Goal: Information Seeking & Learning: Learn about a topic

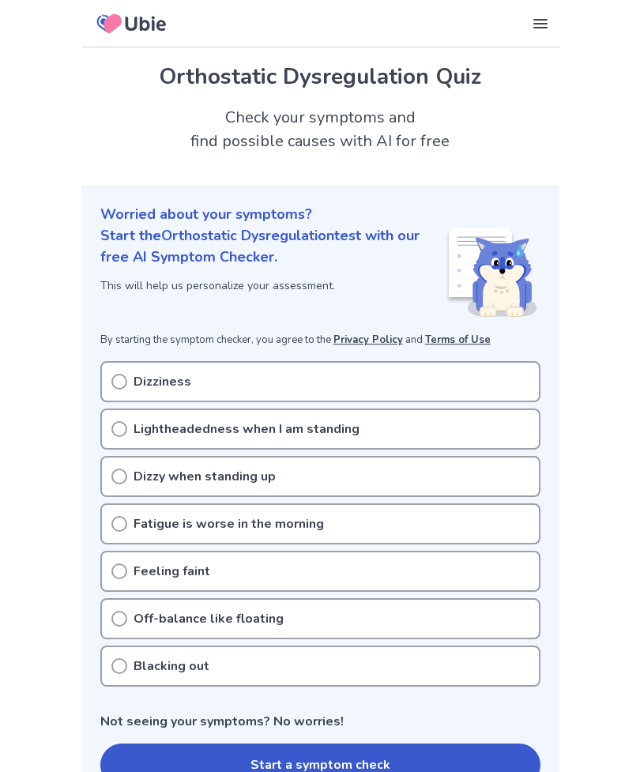
click at [486, 432] on div "Lightheadedness when I am standing" at bounding box center [320, 429] width 440 height 41
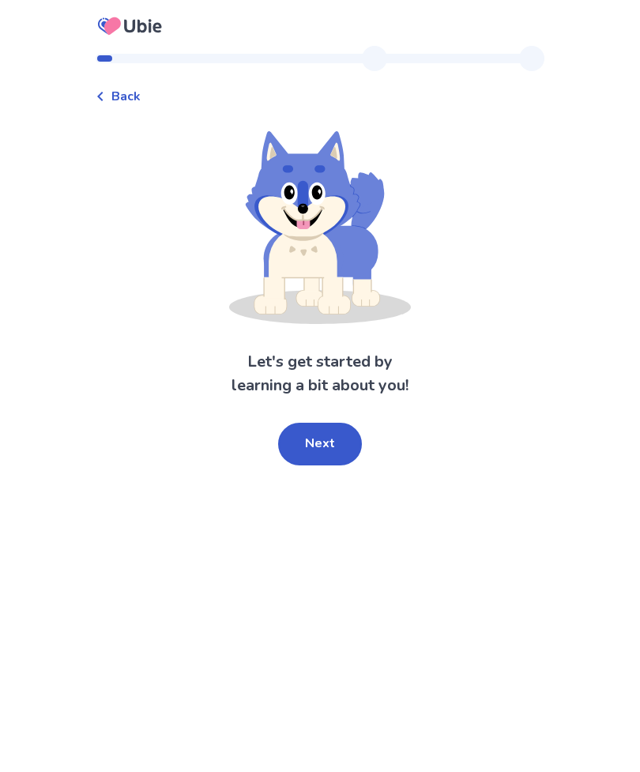
click at [341, 455] on button "Next" at bounding box center [320, 444] width 84 height 43
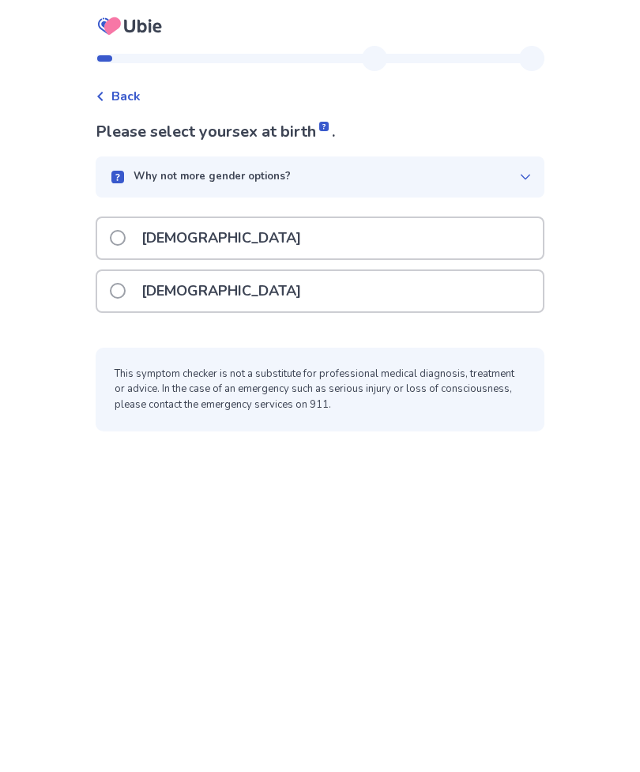
click at [526, 183] on div "Why not more gender options?" at bounding box center [320, 177] width 449 height 41
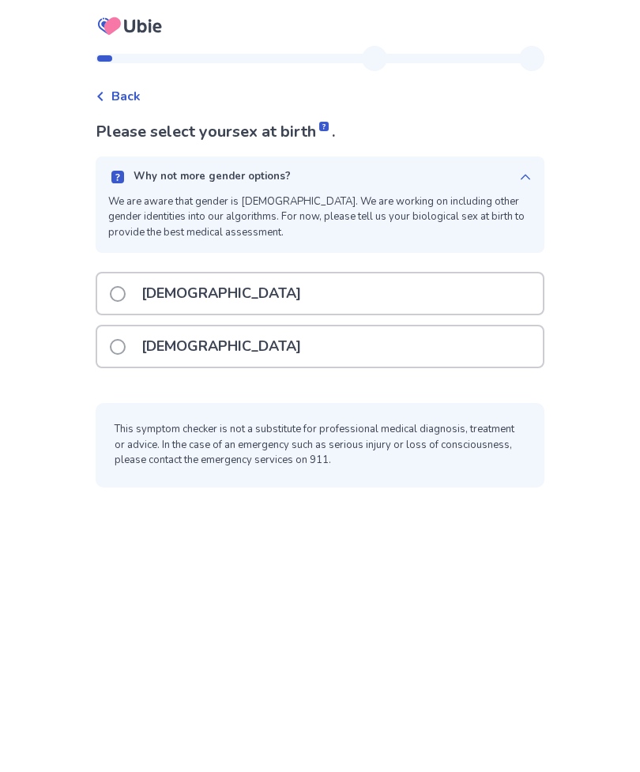
click at [519, 182] on icon at bounding box center [525, 177] width 13 height 13
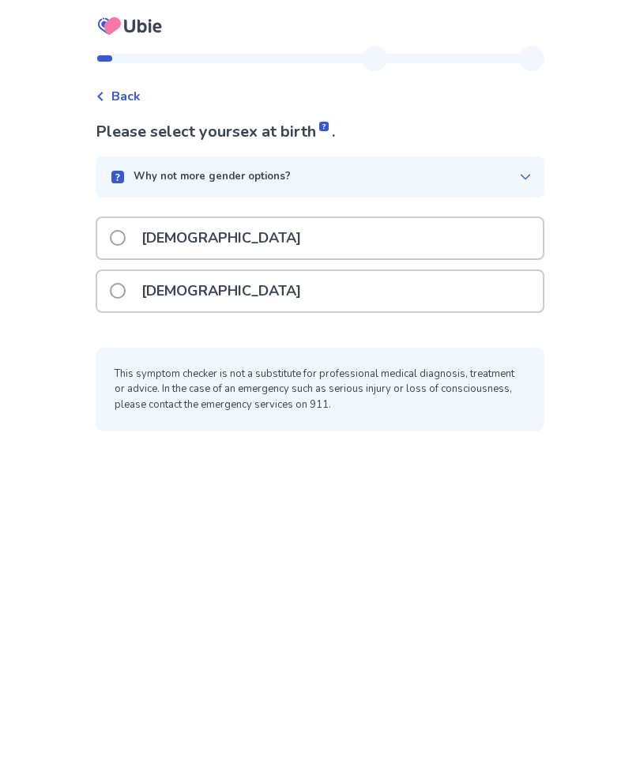
click at [455, 295] on div "[DEMOGRAPHIC_DATA]" at bounding box center [320, 291] width 446 height 40
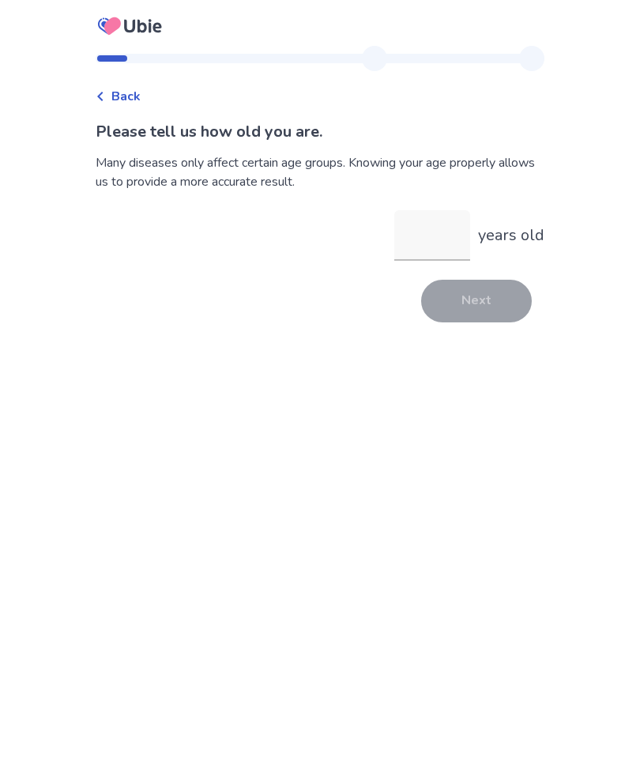
click at [451, 233] on input "years old" at bounding box center [432, 235] width 76 height 51
type input "**"
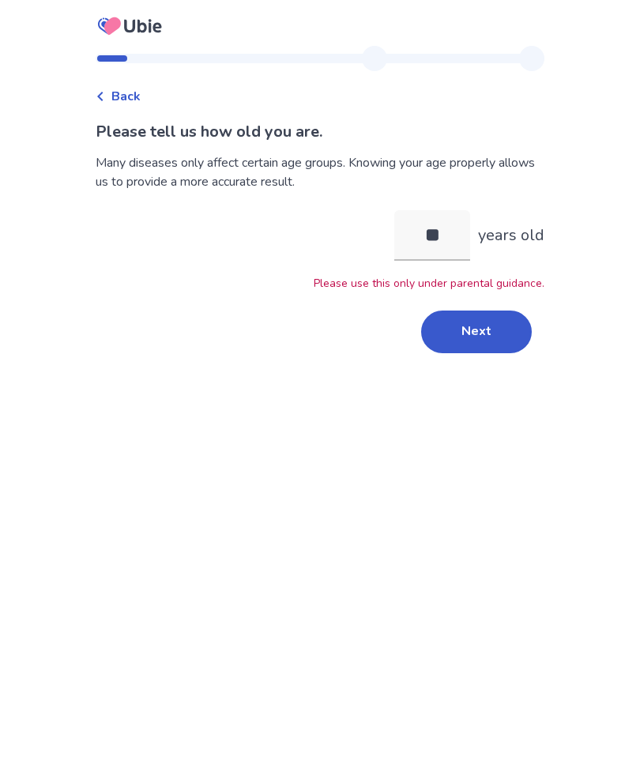
click at [492, 336] on button "Next" at bounding box center [476, 332] width 111 height 43
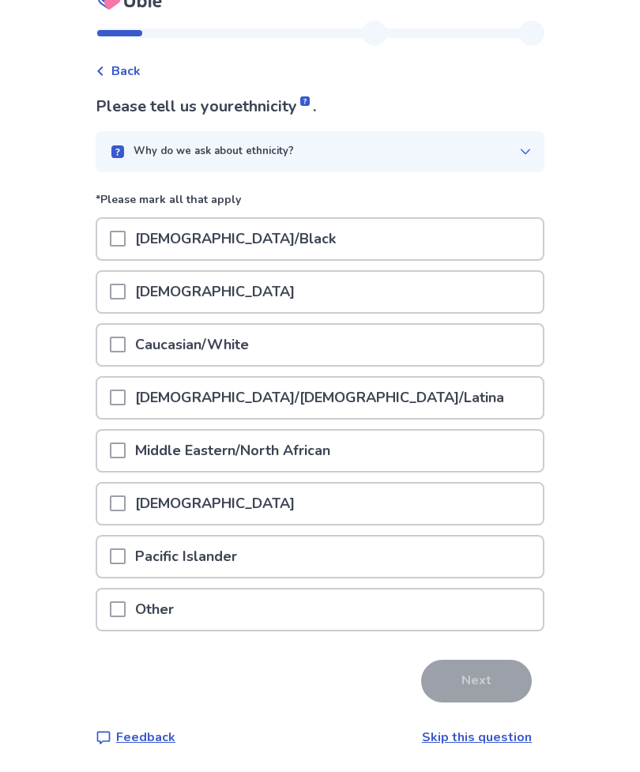
click at [438, 339] on div "Caucasian/White" at bounding box center [320, 345] width 446 height 40
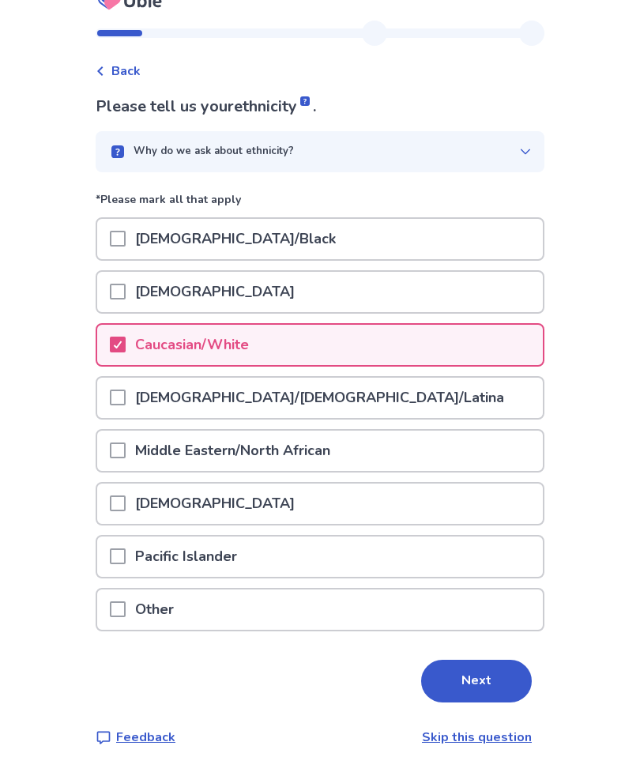
scroll to position [48, 0]
click at [481, 660] on button "Next" at bounding box center [476, 681] width 111 height 43
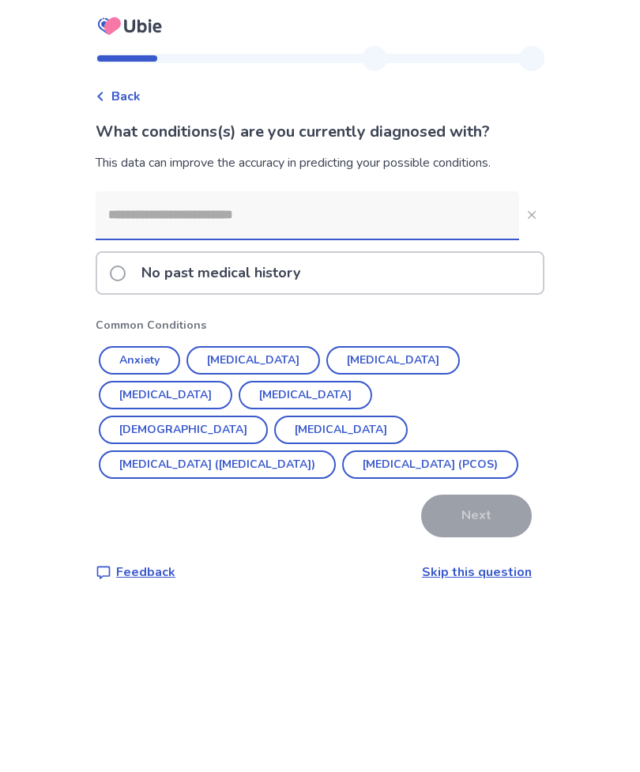
click at [155, 360] on button "Anxiety" at bounding box center [139, 360] width 81 height 28
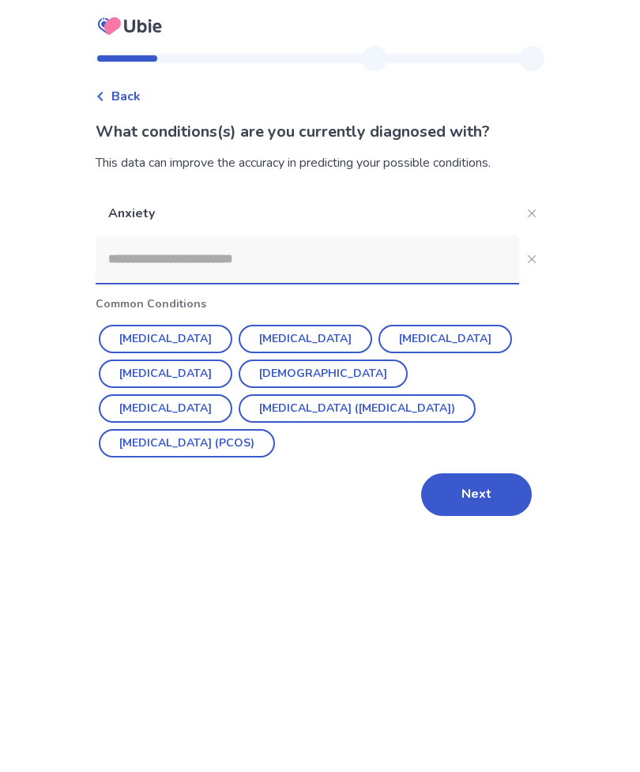
click at [390, 339] on button "[MEDICAL_DATA]" at bounding box center [446, 339] width 134 height 28
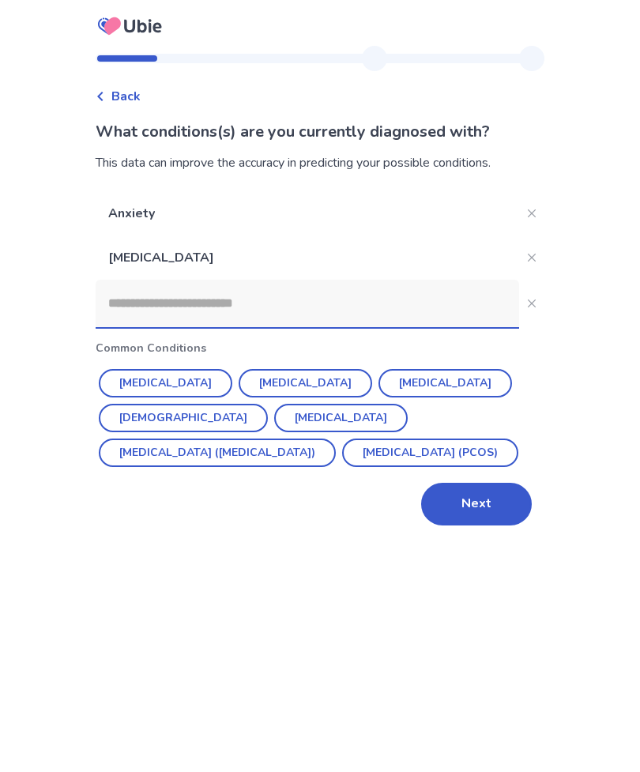
click at [491, 497] on button "Next" at bounding box center [476, 504] width 111 height 43
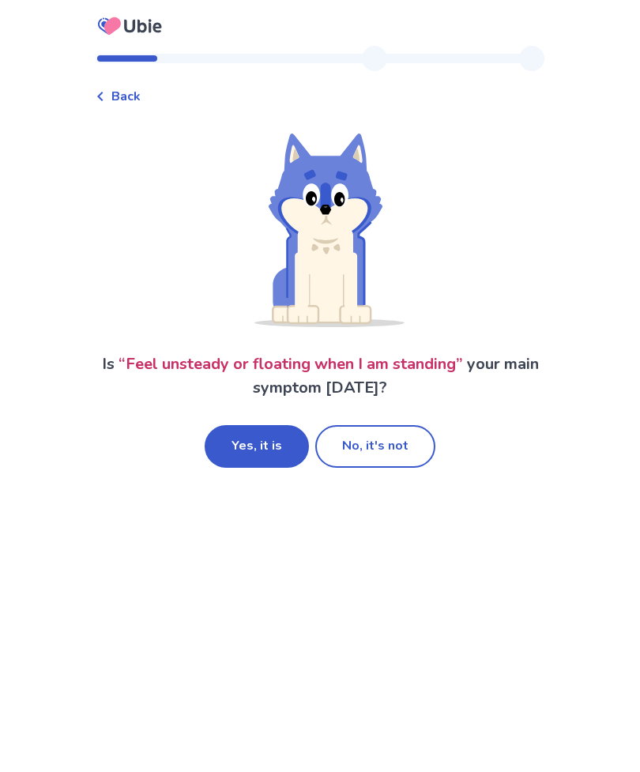
click at [264, 462] on button "Yes, it is" at bounding box center [257, 446] width 104 height 43
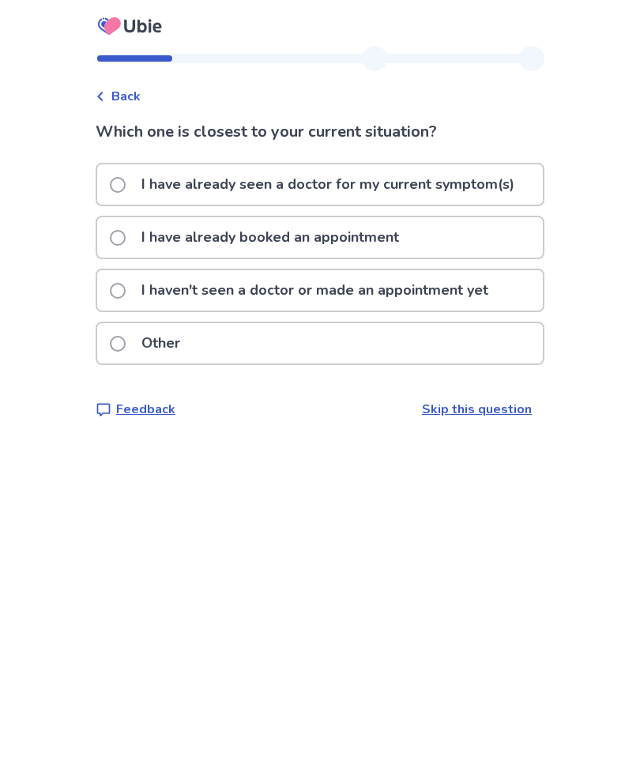
click at [494, 298] on p "I haven't seen a doctor or made an appointment yet" at bounding box center [315, 290] width 366 height 40
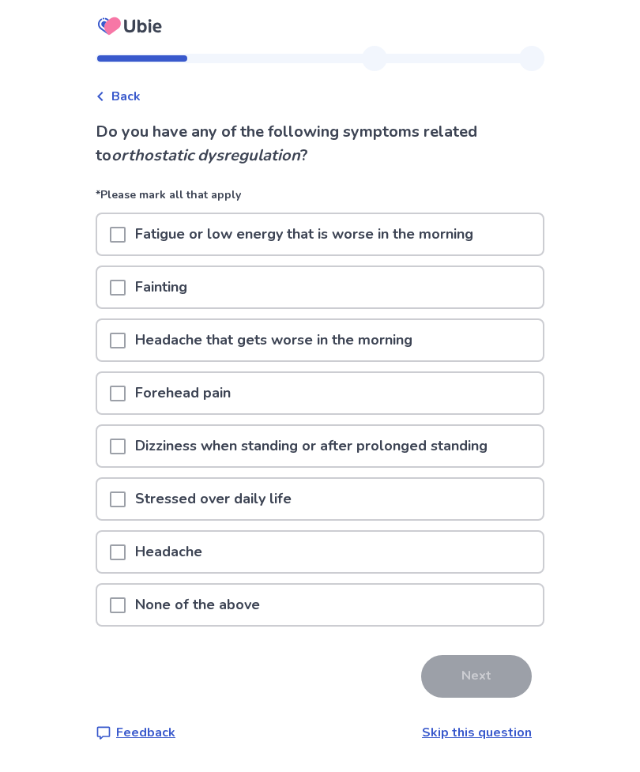
click at [124, 285] on span at bounding box center [118, 288] width 16 height 16
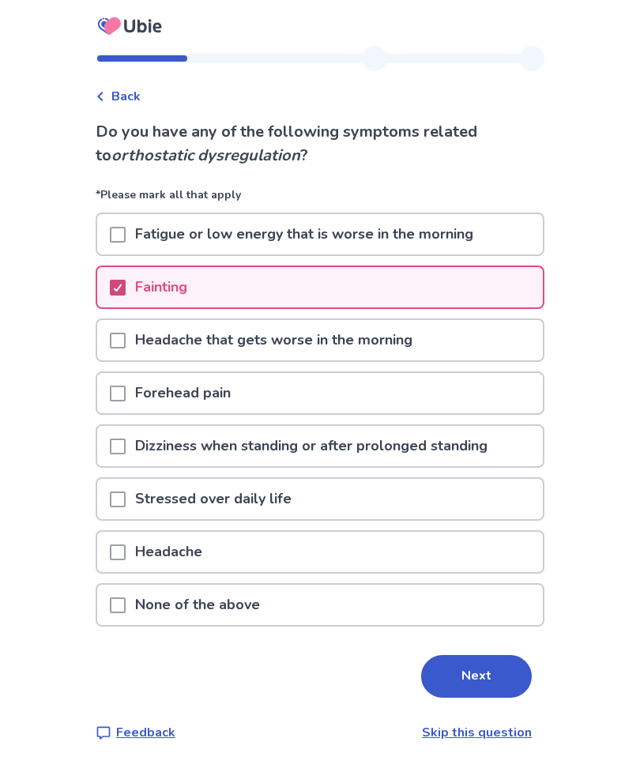
click at [122, 492] on span at bounding box center [118, 500] width 16 height 16
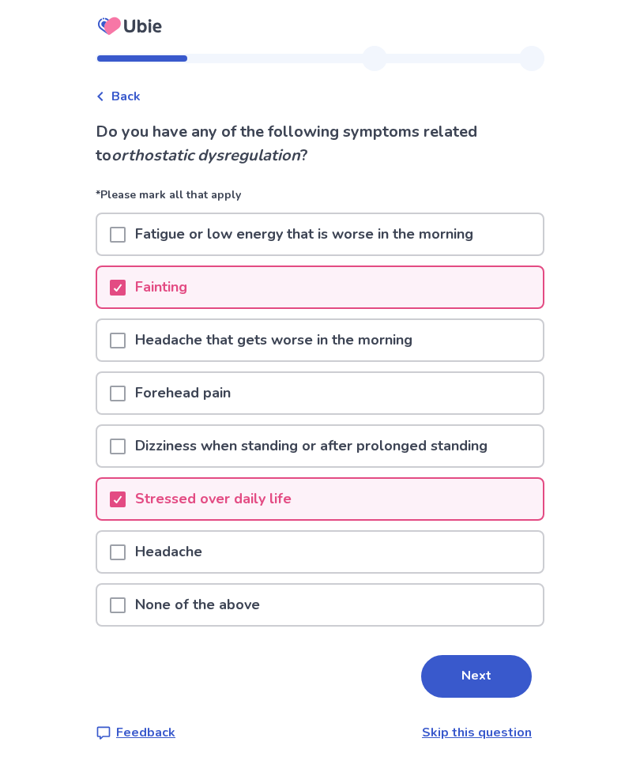
click at [111, 439] on div "Dizziness when standing or after prolonged standing" at bounding box center [320, 446] width 446 height 40
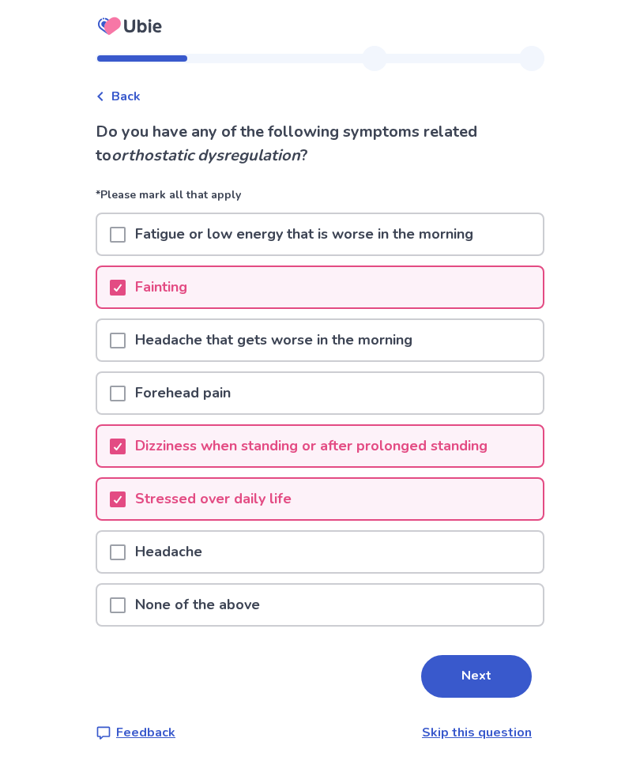
click at [121, 225] on div at bounding box center [118, 234] width 16 height 40
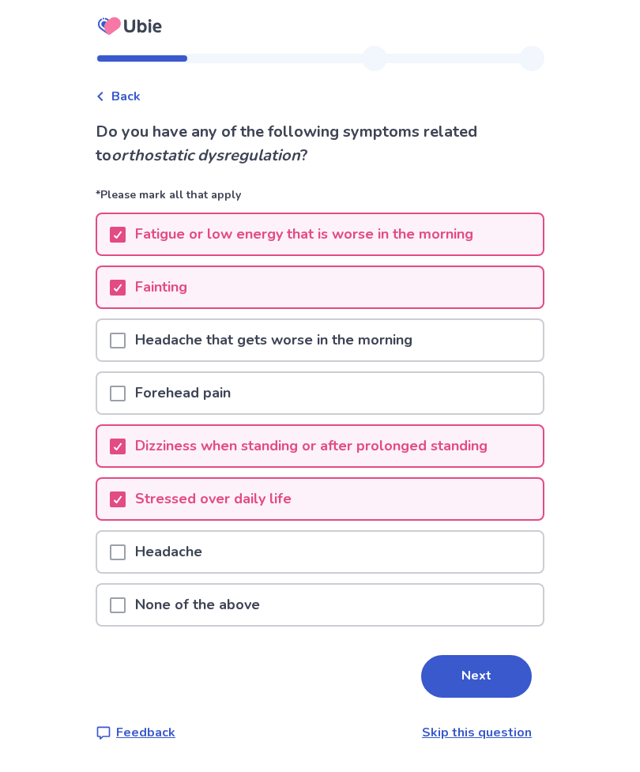
click at [495, 671] on button "Next" at bounding box center [476, 676] width 111 height 43
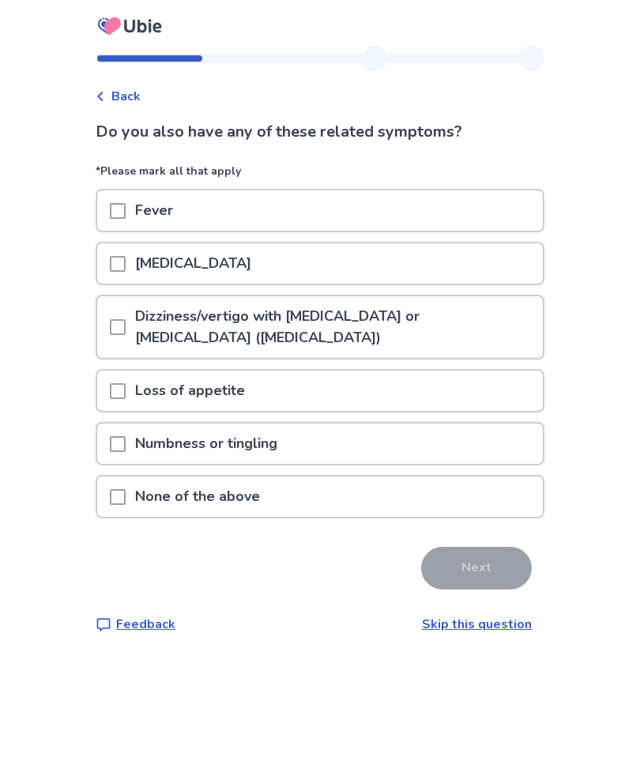
click at [123, 272] on div at bounding box center [118, 263] width 16 height 40
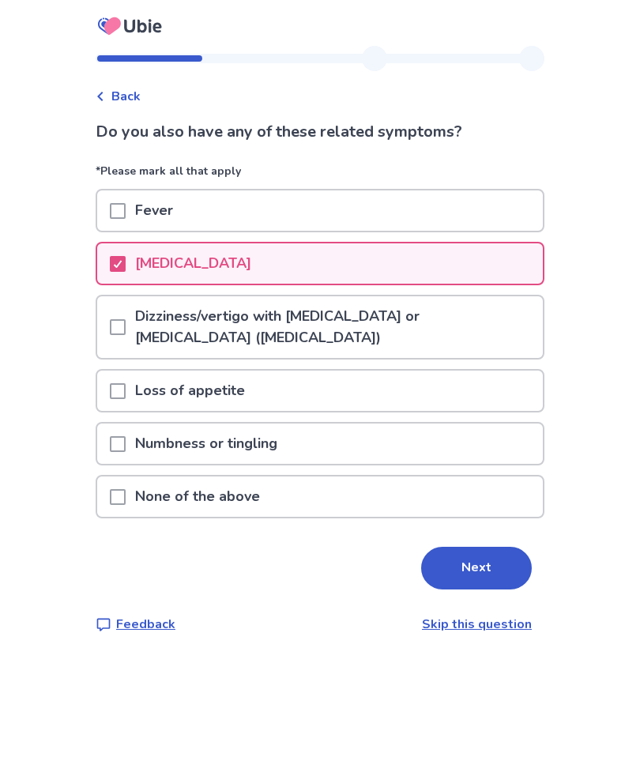
click at [119, 326] on span at bounding box center [118, 327] width 16 height 16
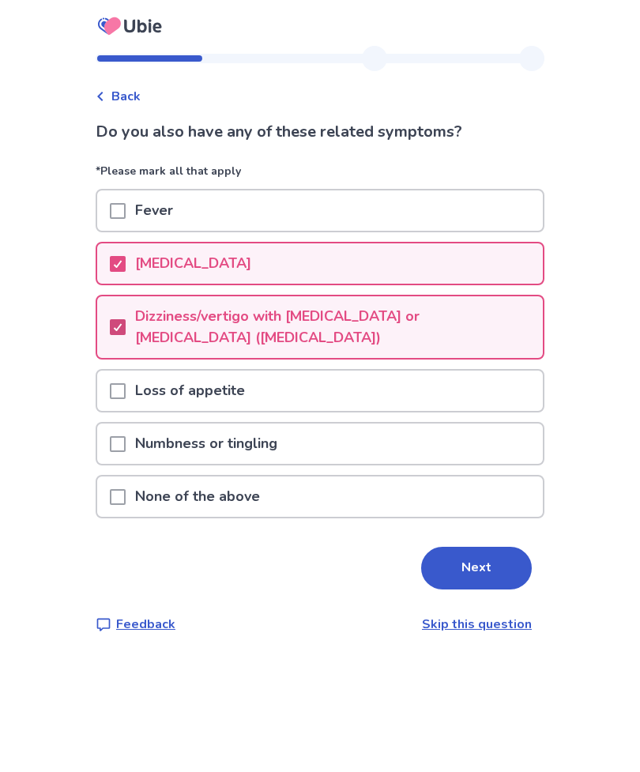
click at [125, 391] on span at bounding box center [118, 391] width 16 height 16
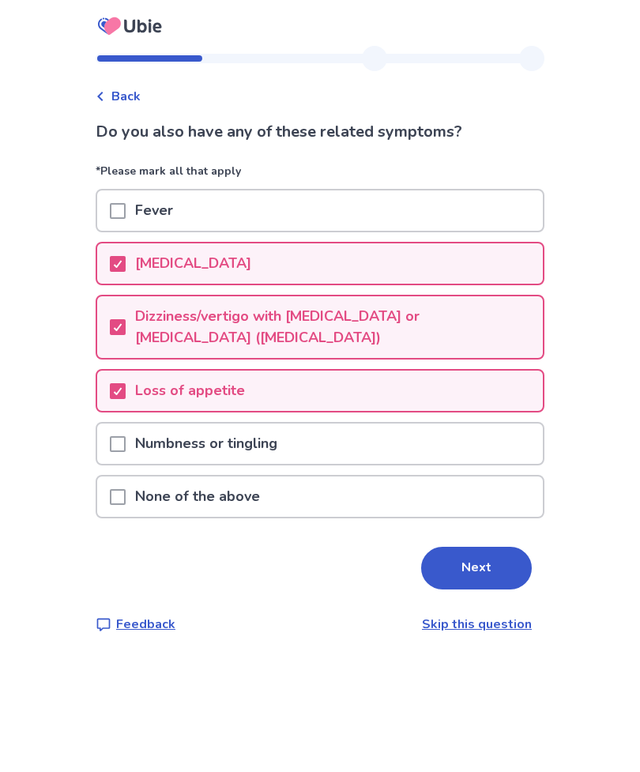
click at [119, 443] on span at bounding box center [118, 444] width 16 height 16
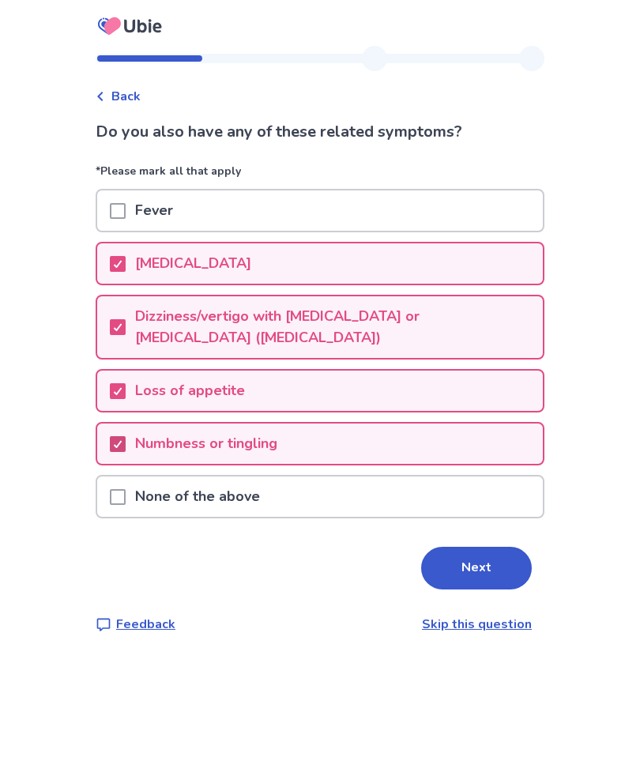
click at [500, 579] on button "Next" at bounding box center [476, 568] width 111 height 43
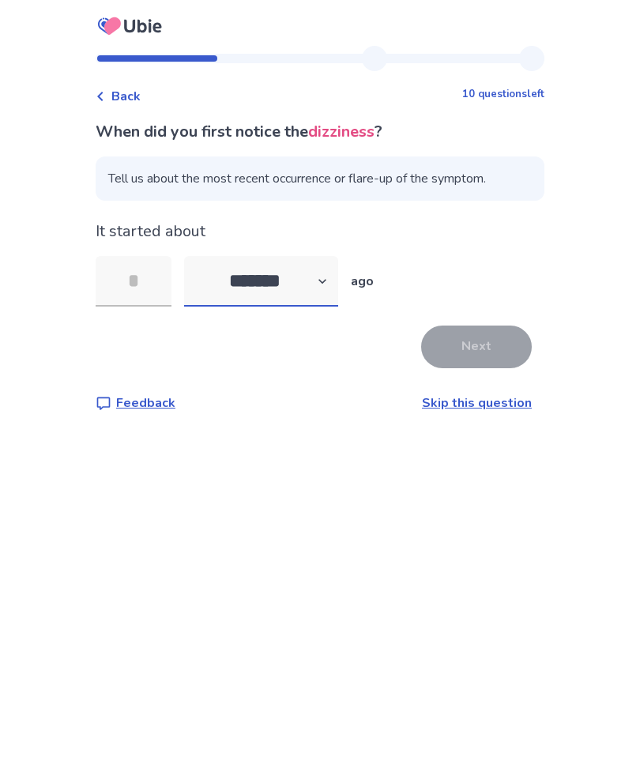
click at [338, 280] on select "******* ****** ******* ******** *******" at bounding box center [261, 281] width 154 height 51
click at [324, 272] on select "******* ****** ******* ******** *******" at bounding box center [261, 281] width 154 height 51
select select "*"
click at [154, 285] on input "tel" at bounding box center [134, 281] width 76 height 51
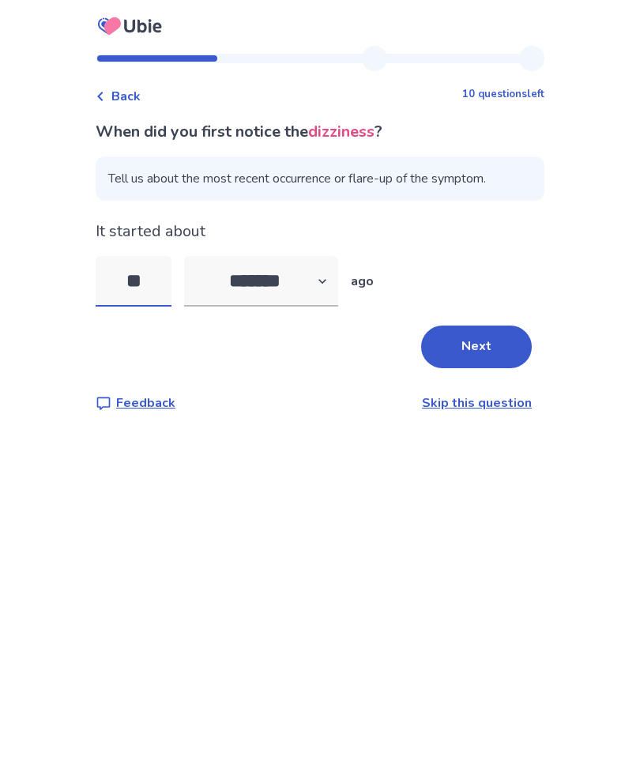
type input "*"
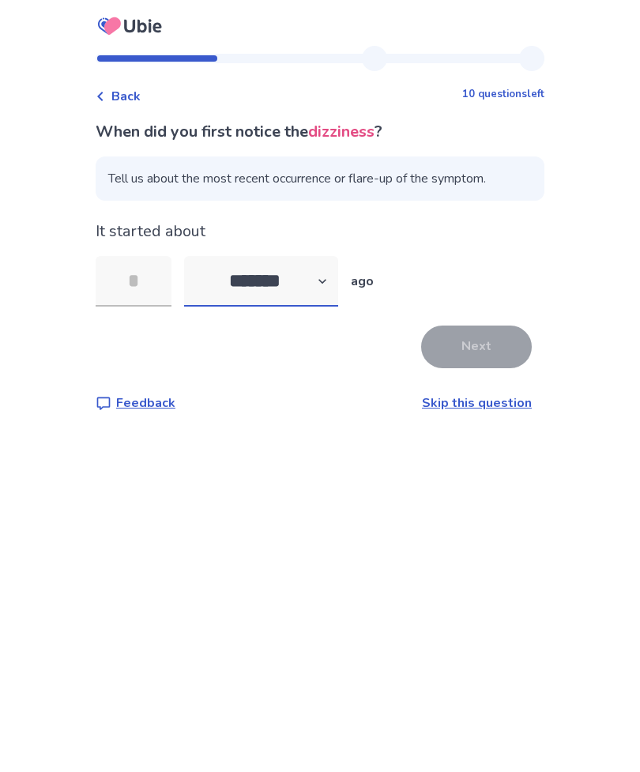
click at [328, 281] on select "******* ****** ******* ******** *******" at bounding box center [261, 281] width 154 height 51
select select "*"
click at [167, 290] on input "tel" at bounding box center [134, 281] width 76 height 51
type input "*"
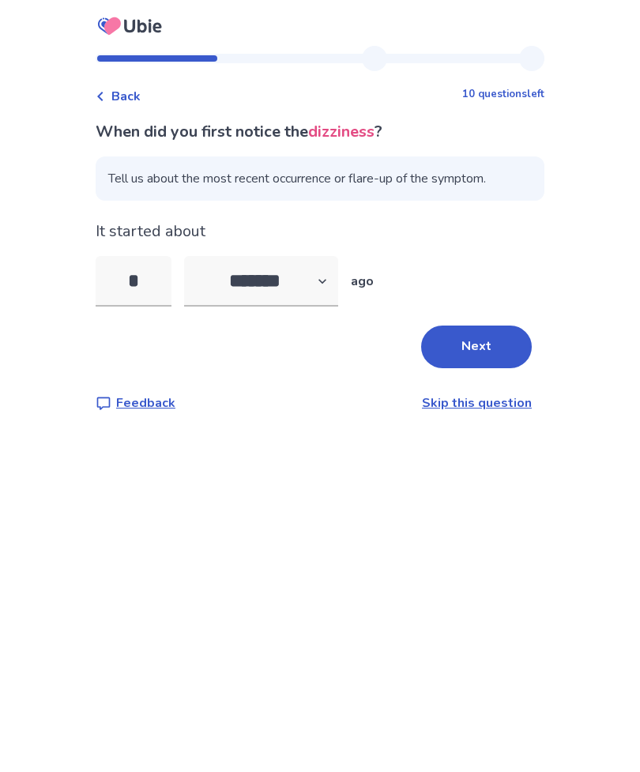
click at [485, 349] on button "Next" at bounding box center [476, 347] width 111 height 43
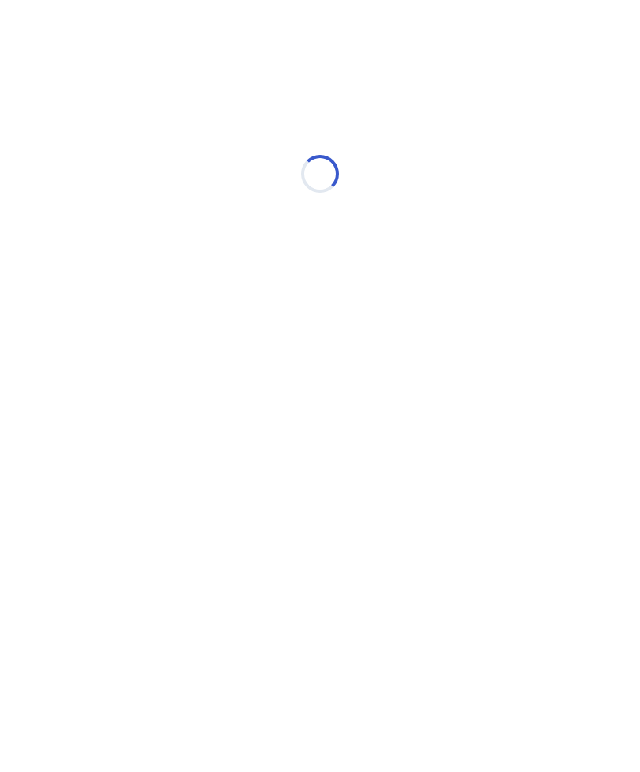
select select "*"
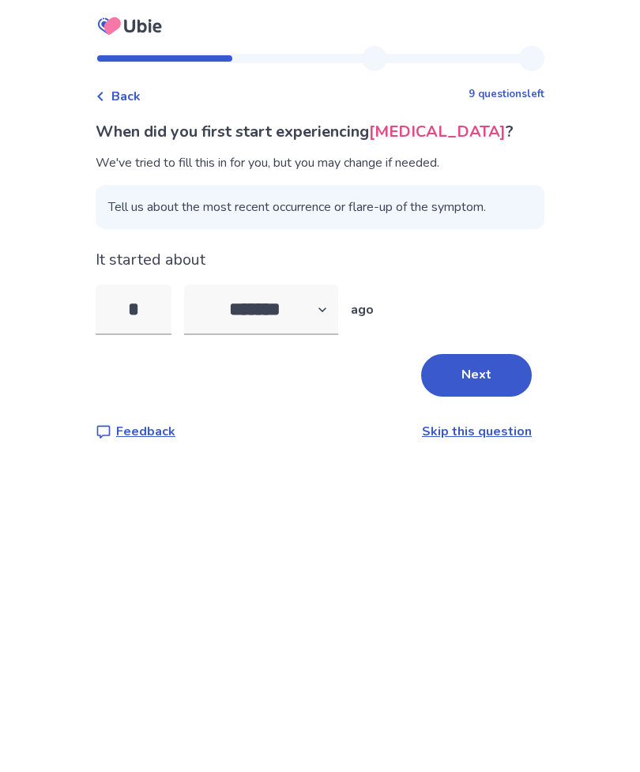
click at [163, 317] on input "*" at bounding box center [134, 310] width 76 height 51
type input "*"
click at [496, 373] on button "Next" at bounding box center [476, 375] width 111 height 43
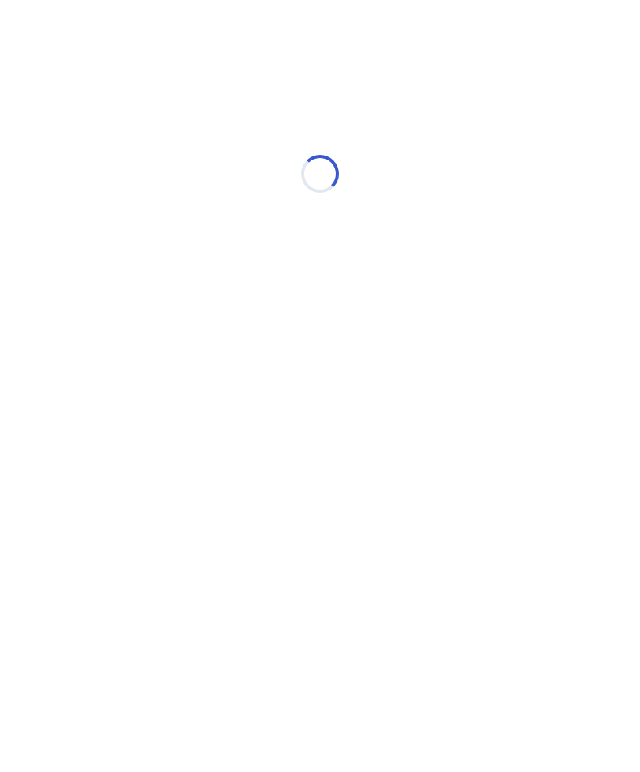
select select "*"
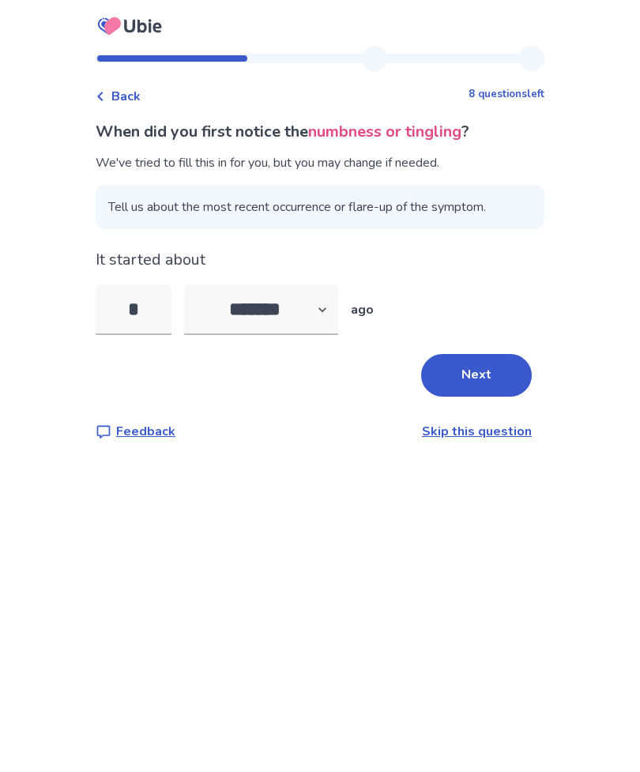
click at [169, 308] on input "*" at bounding box center [134, 310] width 76 height 51
type input "*"
click at [495, 383] on button "Next" at bounding box center [476, 375] width 111 height 43
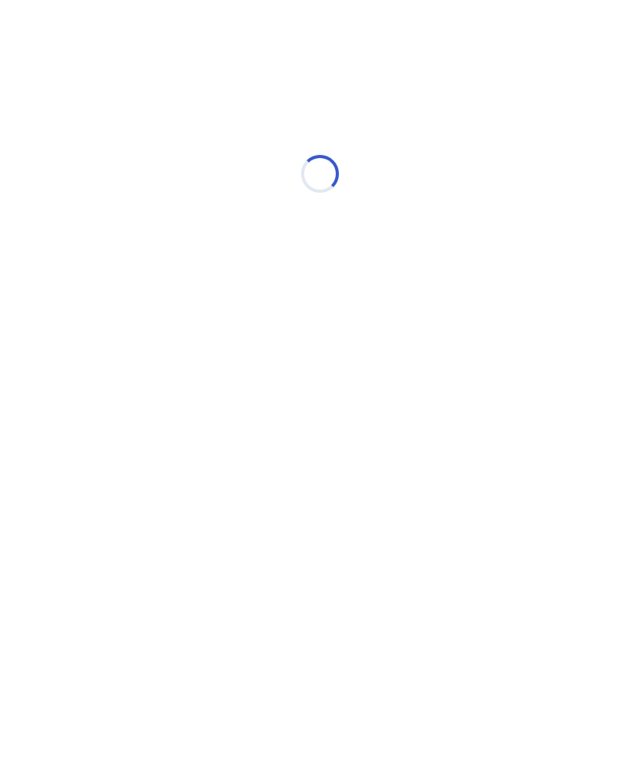
select select "*"
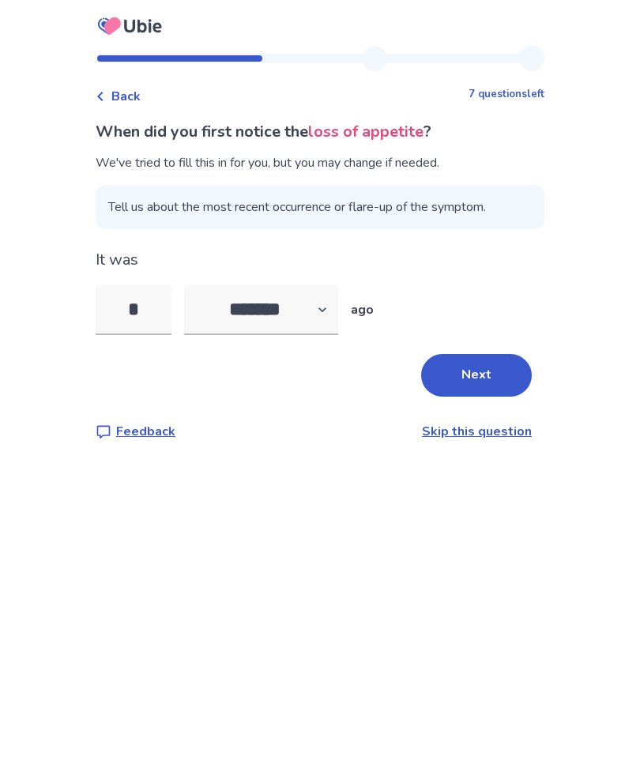
click at [172, 315] on input "*" at bounding box center [134, 310] width 76 height 51
type input "*"
click at [500, 372] on button "Next" at bounding box center [476, 375] width 111 height 43
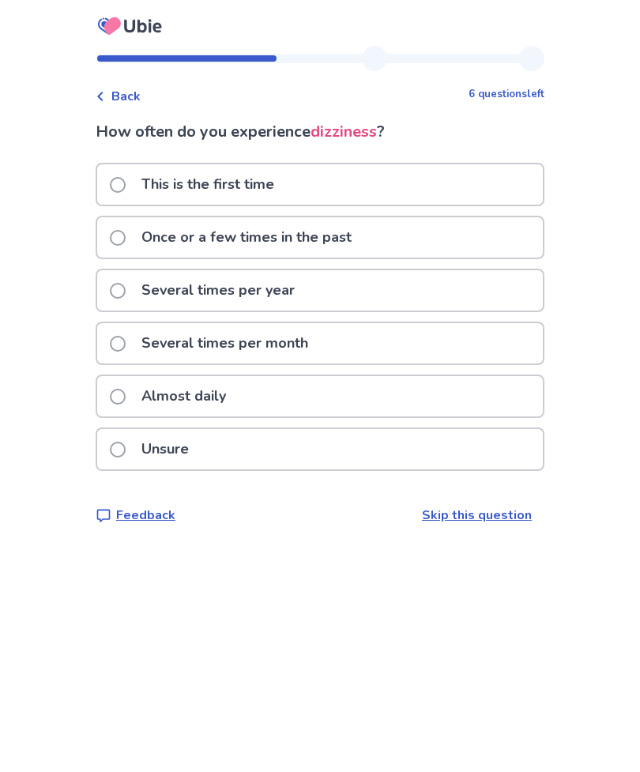
click at [123, 392] on span at bounding box center [118, 397] width 16 height 16
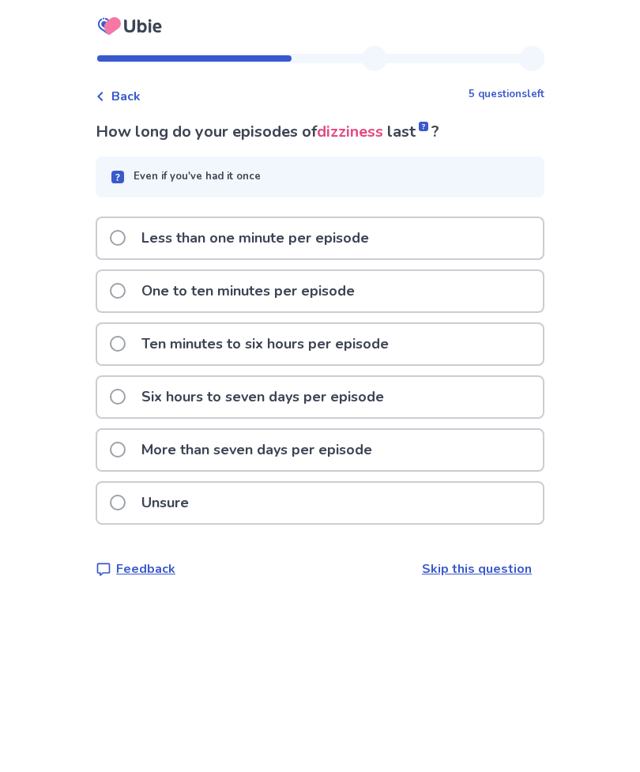
click at [130, 298] on label "One to ten minutes per episode" at bounding box center [237, 291] width 255 height 40
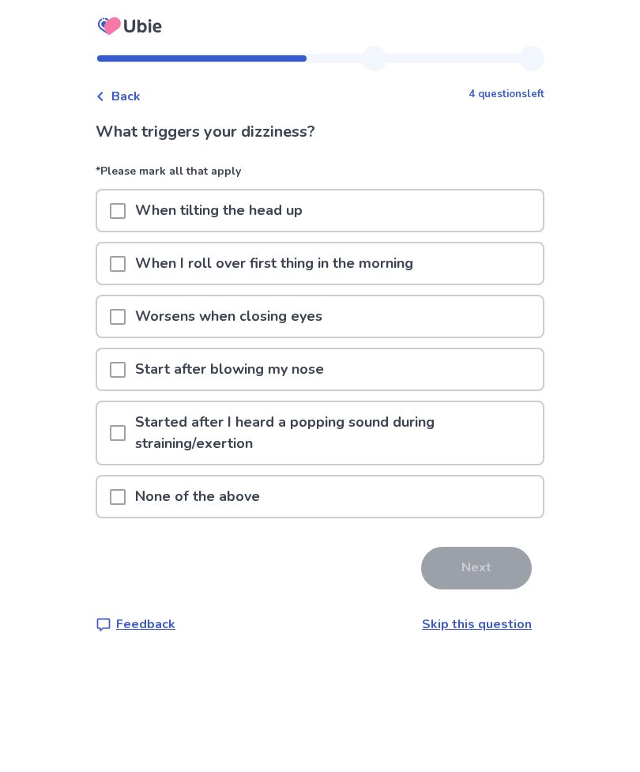
click at [477, 230] on div "When tilting the head up" at bounding box center [320, 211] width 446 height 40
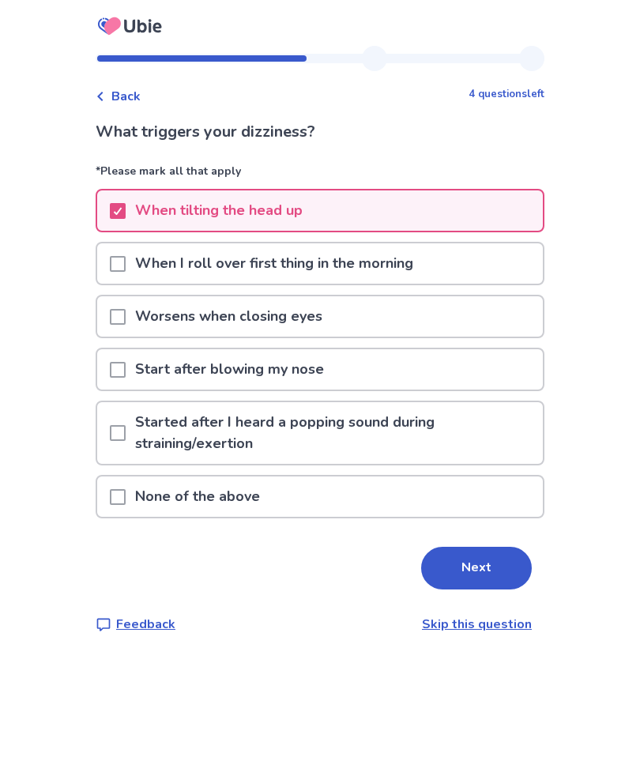
click at [501, 562] on button "Next" at bounding box center [476, 568] width 111 height 43
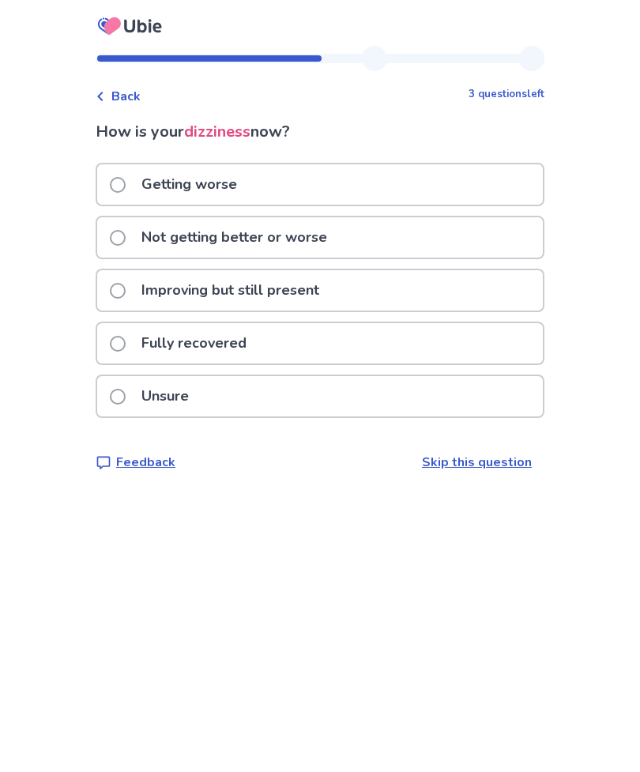
click at [468, 197] on div "Getting worse" at bounding box center [320, 184] width 446 height 40
